Goal: Check status: Check status

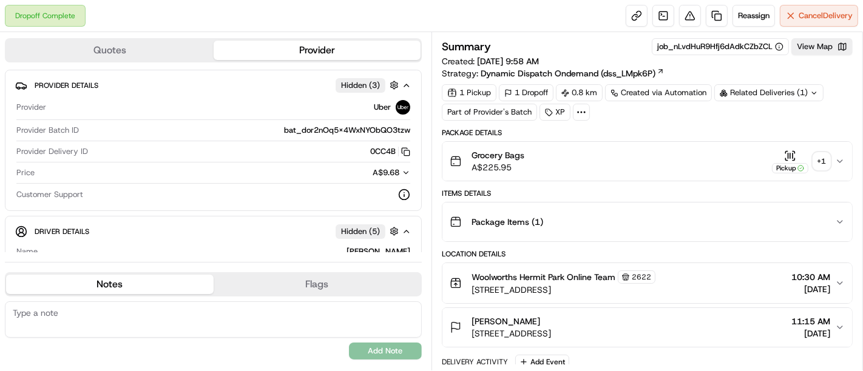
click at [825, 162] on div "+ 1" at bounding box center [821, 161] width 17 height 17
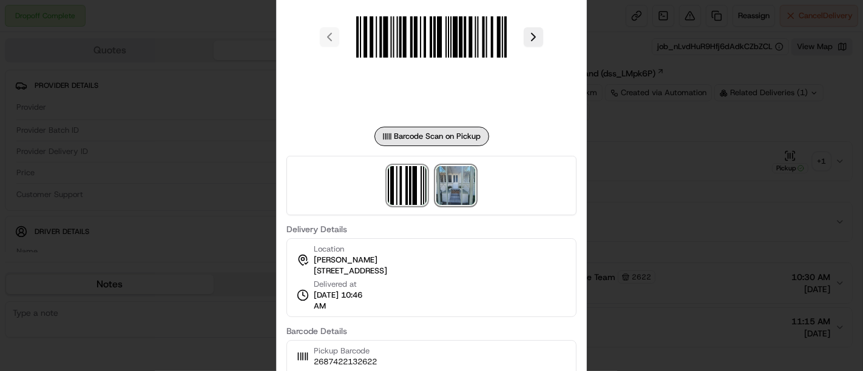
click at [452, 190] on img at bounding box center [455, 185] width 39 height 39
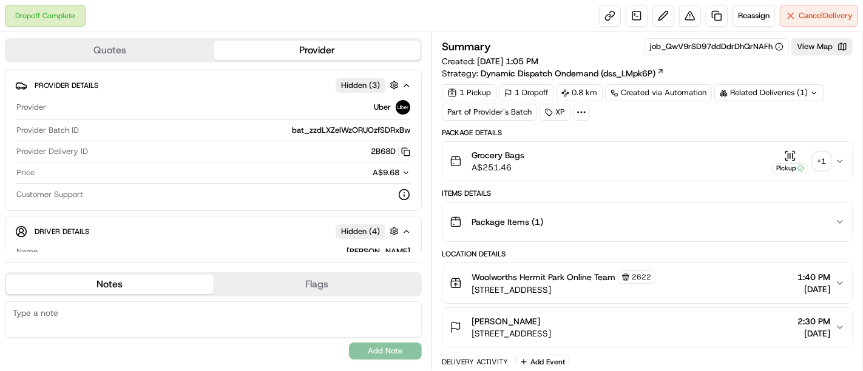
click at [822, 161] on div "+ 1" at bounding box center [821, 161] width 17 height 17
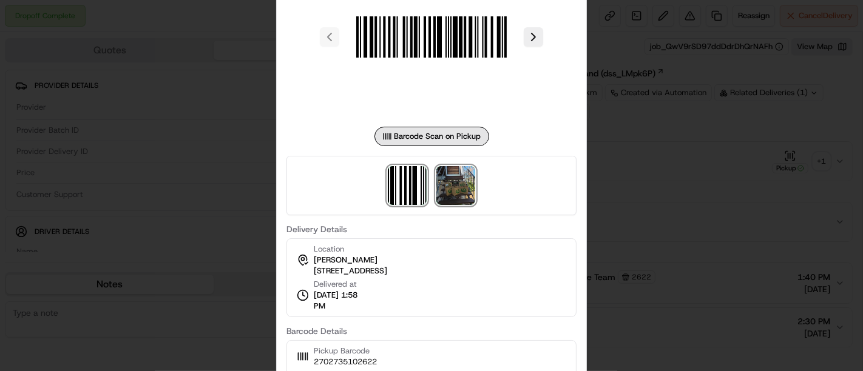
click at [461, 181] on img at bounding box center [455, 185] width 39 height 39
